Goal: Transaction & Acquisition: Purchase product/service

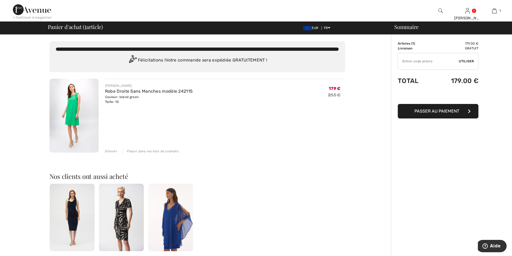
click at [77, 104] on img at bounding box center [73, 116] width 49 height 74
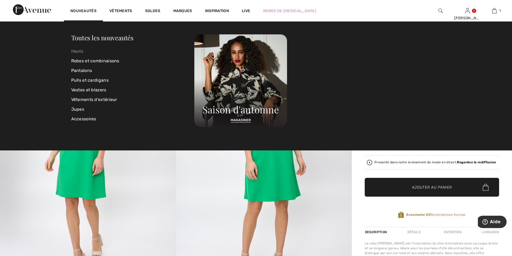
click at [73, 52] on link "Hauts" at bounding box center [132, 52] width 123 height 10
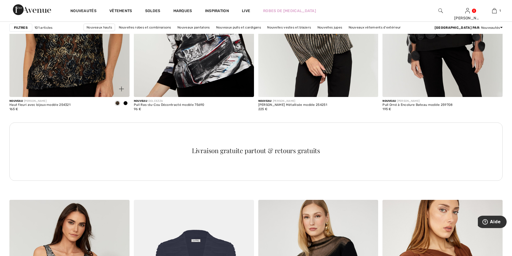
scroll to position [672, 0]
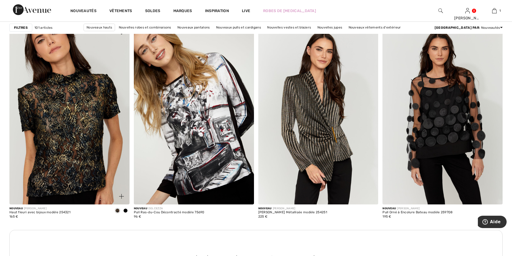
click at [86, 97] on img at bounding box center [69, 114] width 120 height 180
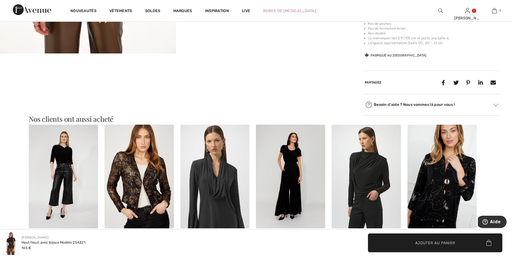
scroll to position [81, 0]
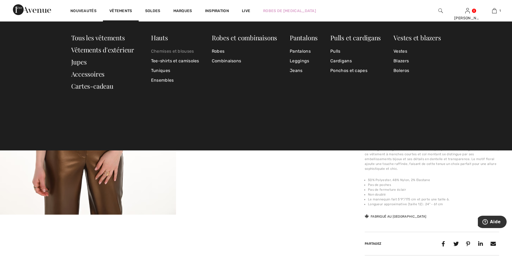
click at [184, 51] on link "Chemises et blouses" at bounding box center [175, 52] width 48 height 10
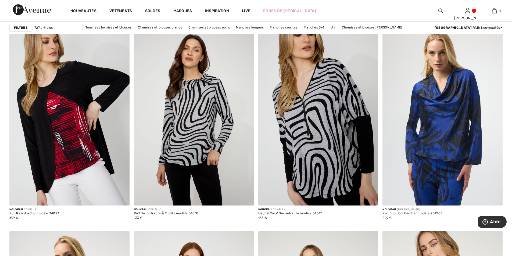
scroll to position [2609, 0]
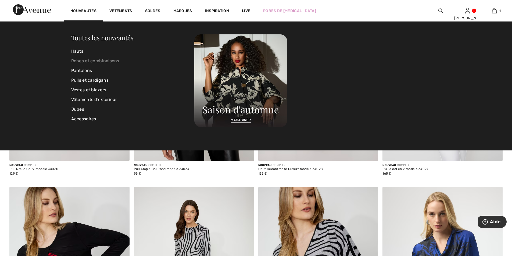
click at [84, 61] on link "Robes et combinaisons" at bounding box center [132, 61] width 123 height 10
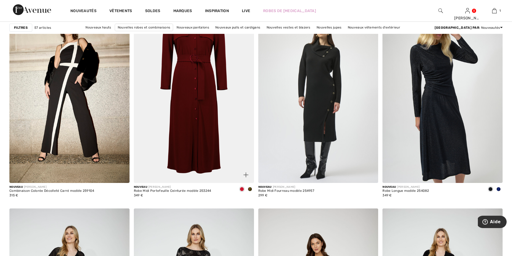
scroll to position [2071, 0]
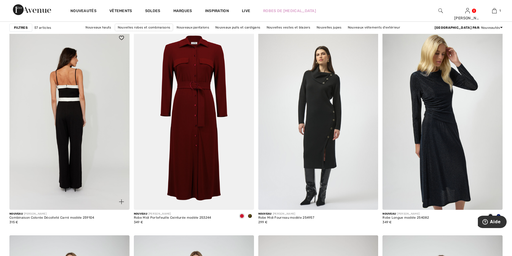
click at [105, 107] on img at bounding box center [69, 120] width 120 height 180
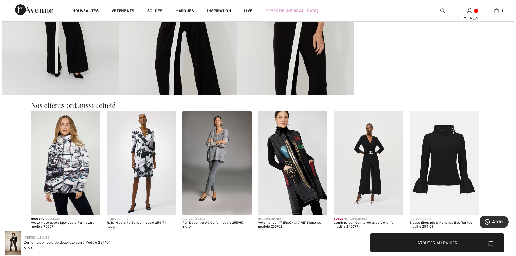
scroll to position [269, 0]
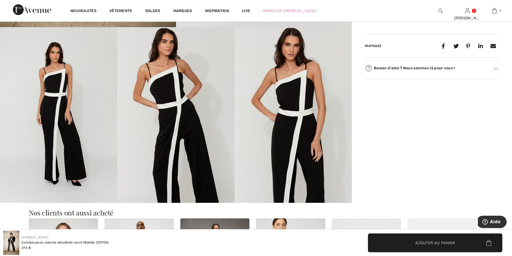
click at [301, 106] on img at bounding box center [293, 115] width 117 height 176
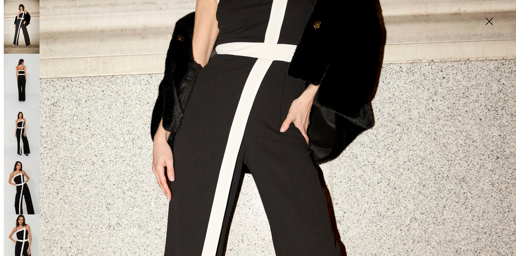
scroll to position [108, 0]
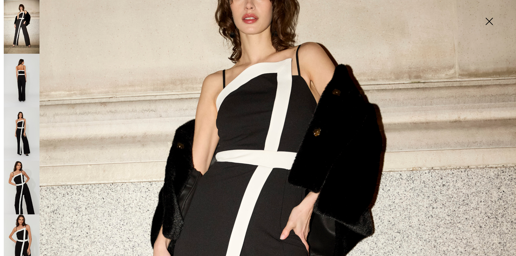
click at [23, 77] on img at bounding box center [22, 81] width 36 height 54
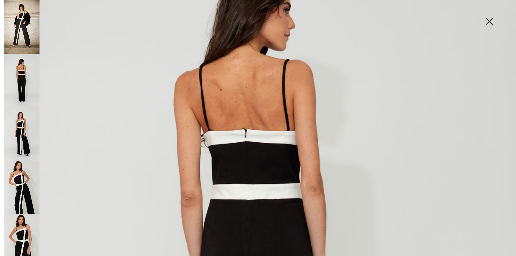
scroll to position [2, 0]
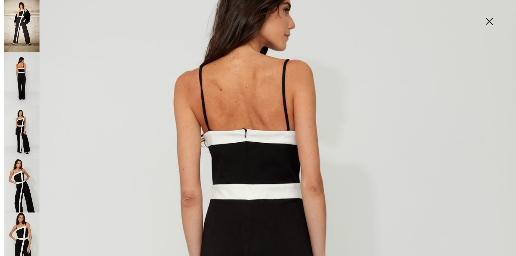
click at [22, 175] on img at bounding box center [22, 186] width 36 height 54
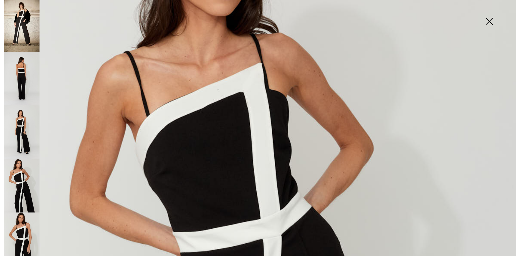
click at [19, 25] on img at bounding box center [22, 25] width 36 height 54
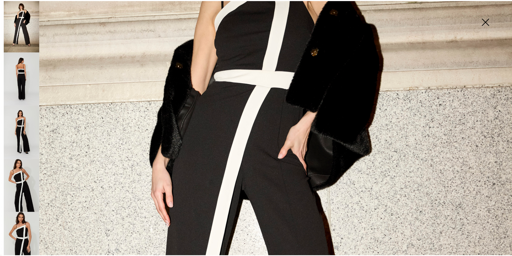
scroll to position [81, 0]
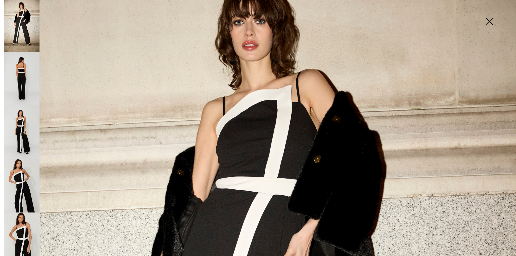
click at [489, 19] on img at bounding box center [489, 22] width 27 height 28
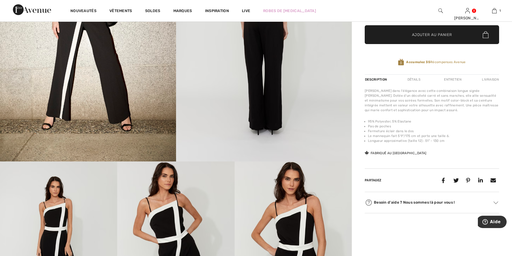
scroll to position [0, 0]
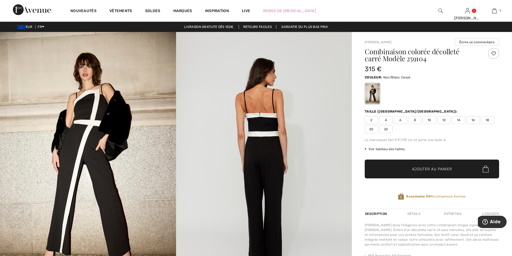
click at [430, 119] on span "10" at bounding box center [429, 120] width 13 height 8
click at [425, 166] on span "Ajouter au panier" at bounding box center [432, 169] width 40 height 6
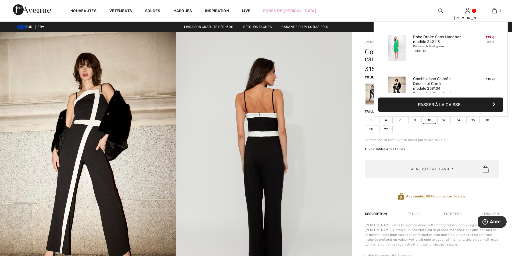
scroll to position [17, 0]
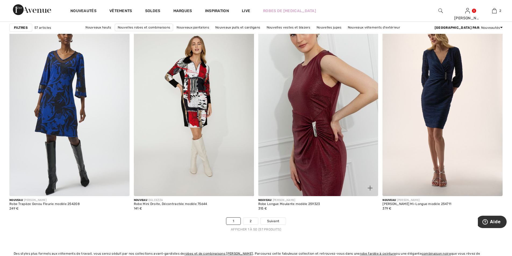
scroll to position [3012, 0]
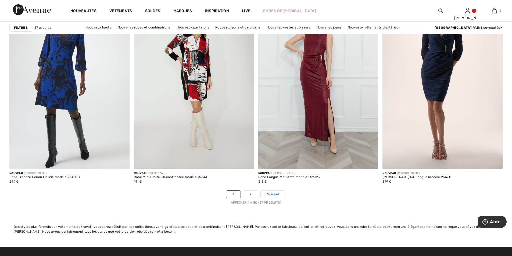
click at [272, 195] on span "Suivant" at bounding box center [273, 194] width 12 height 5
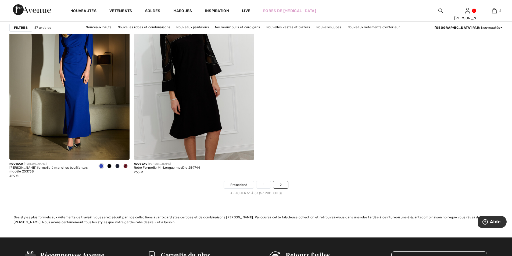
scroll to position [350, 0]
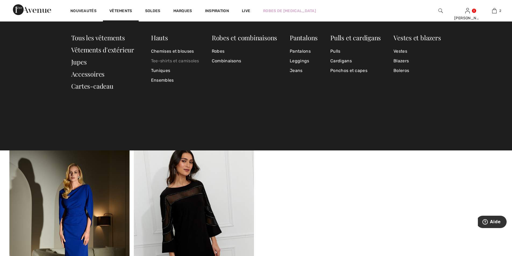
click at [166, 58] on link "Tee-shirts et camisoles" at bounding box center [175, 61] width 48 height 10
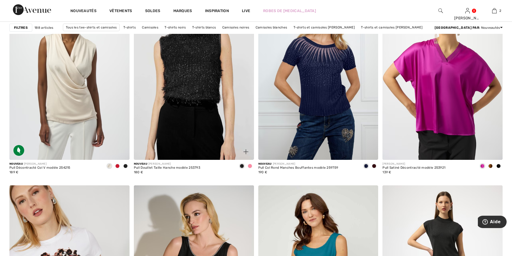
scroll to position [484, 0]
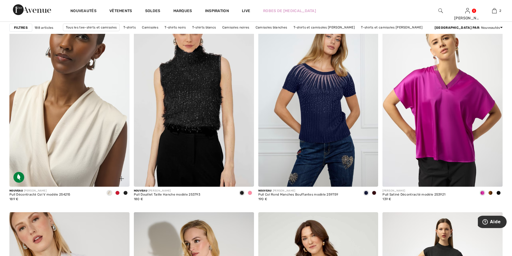
click at [98, 97] on img at bounding box center [69, 97] width 120 height 180
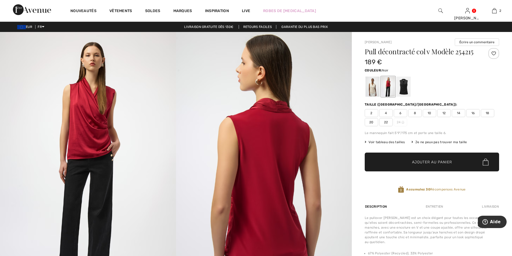
click at [407, 90] on div at bounding box center [404, 87] width 14 height 20
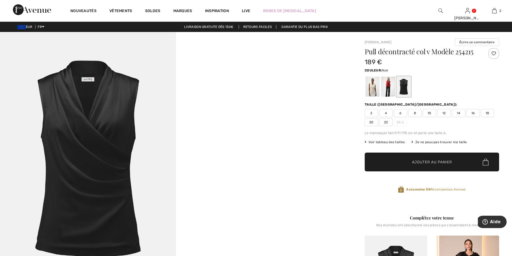
scroll to position [54, 0]
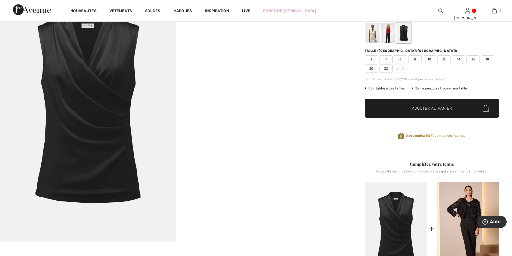
click at [432, 57] on span "10" at bounding box center [429, 59] width 13 height 8
click at [418, 110] on span "Ajouter au panier" at bounding box center [432, 109] width 40 height 6
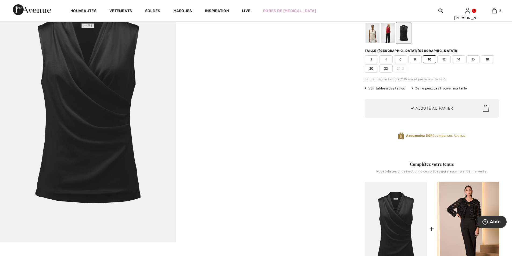
scroll to position [161, 0]
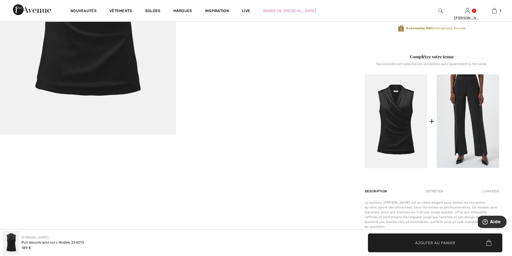
click at [448, 118] on img at bounding box center [468, 122] width 62 height 94
